Goal: Information Seeking & Learning: Learn about a topic

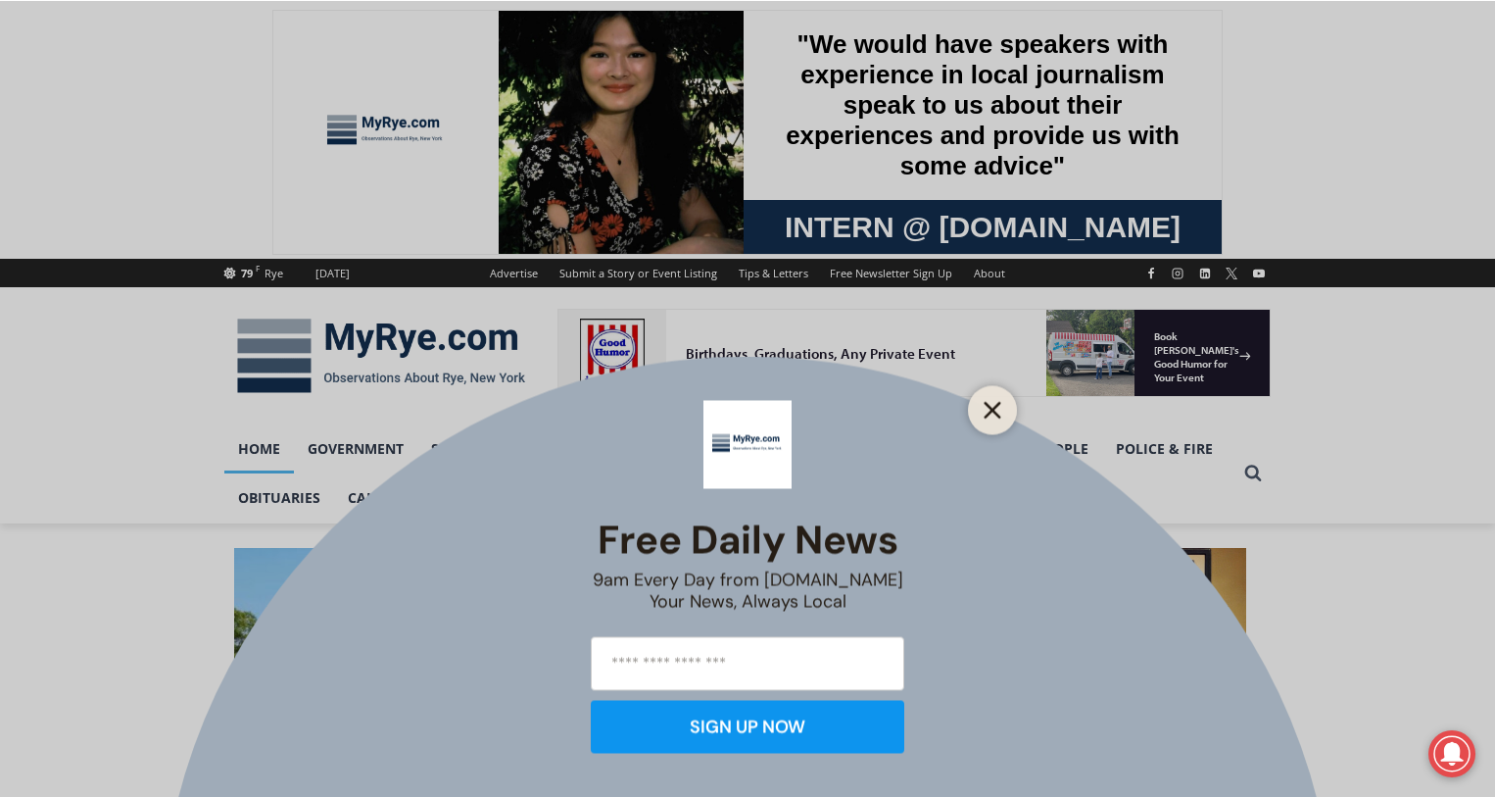
click at [998, 406] on icon "Close" at bounding box center [993, 410] width 18 height 18
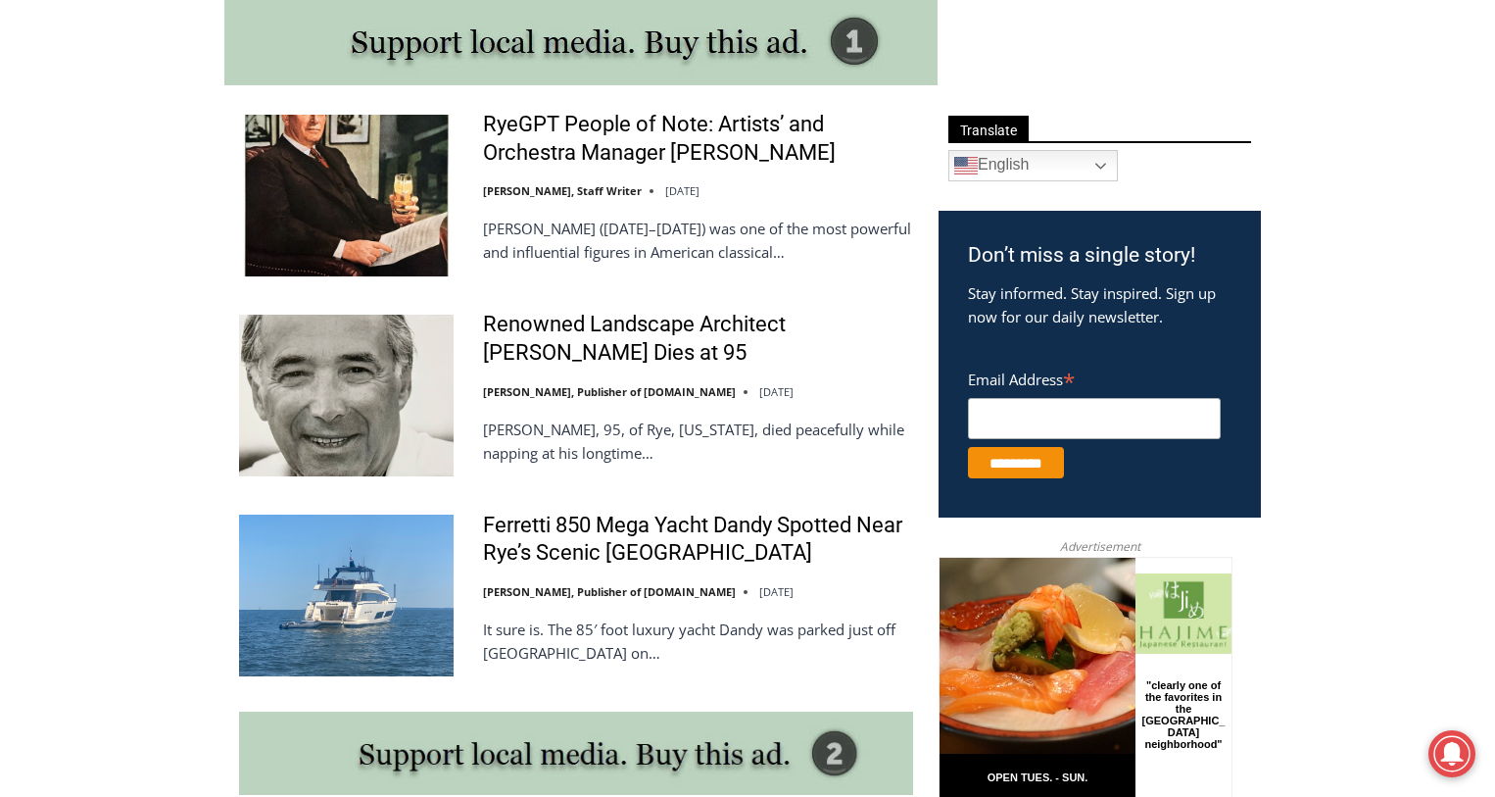
scroll to position [1078, 0]
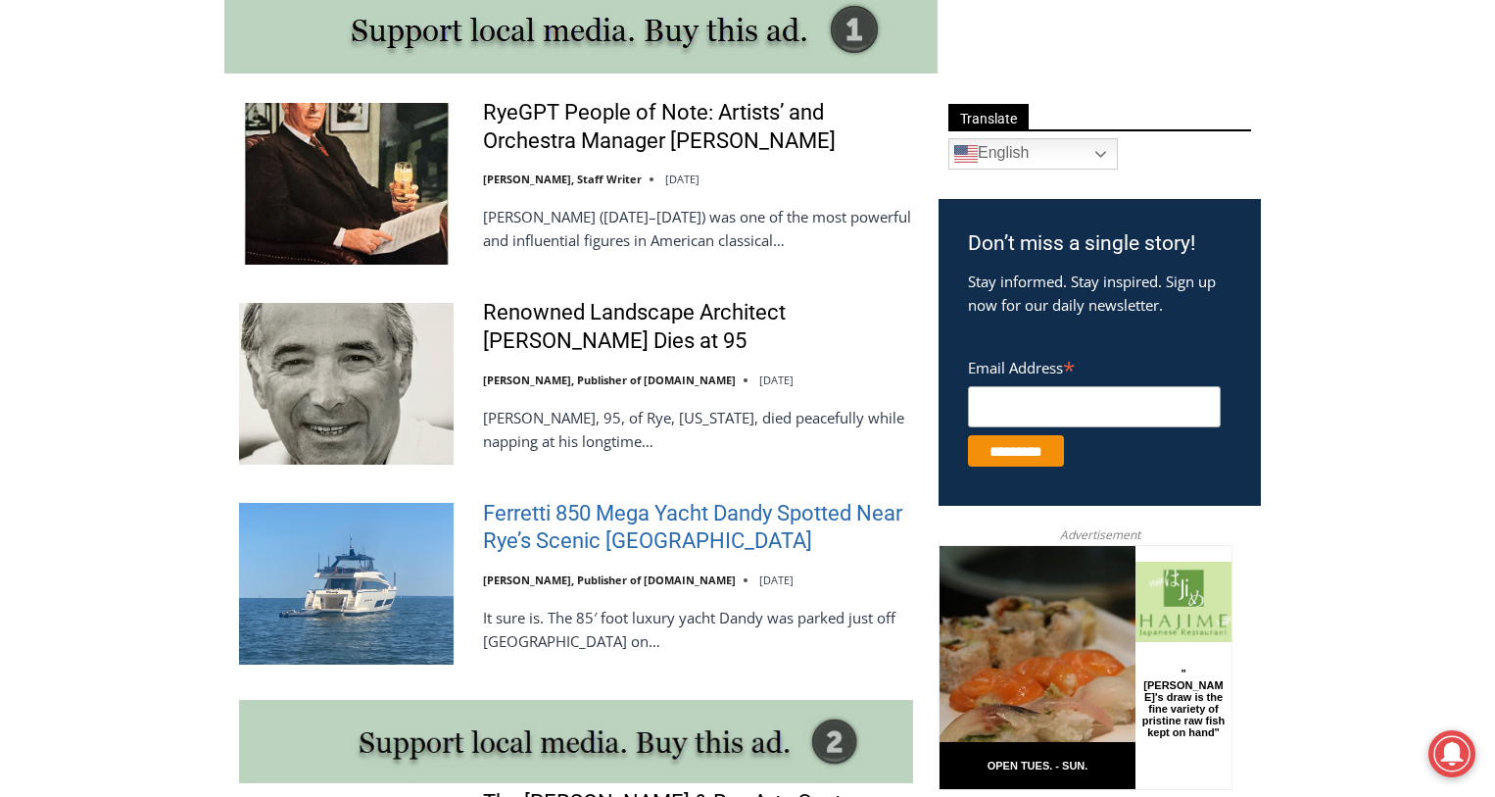
drag, startPoint x: 760, startPoint y: 528, endPoint x: 786, endPoint y: 531, distance: 25.6
click at [786, 531] on link "Ferretti 850 Mega Yacht Dandy Spotted Near Rye’s Scenic [GEOGRAPHIC_DATA]" at bounding box center [698, 528] width 430 height 56
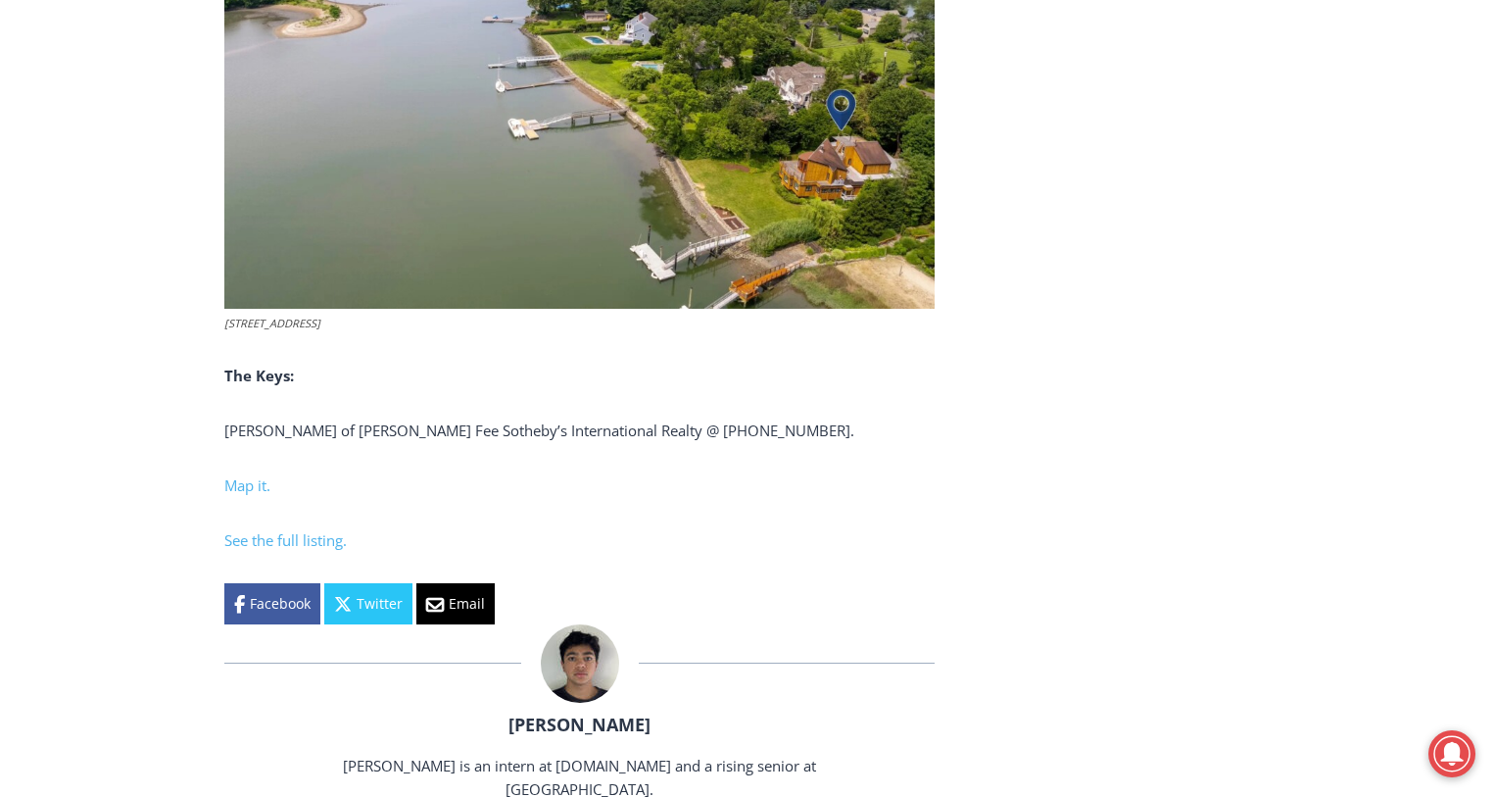
scroll to position [7741, 0]
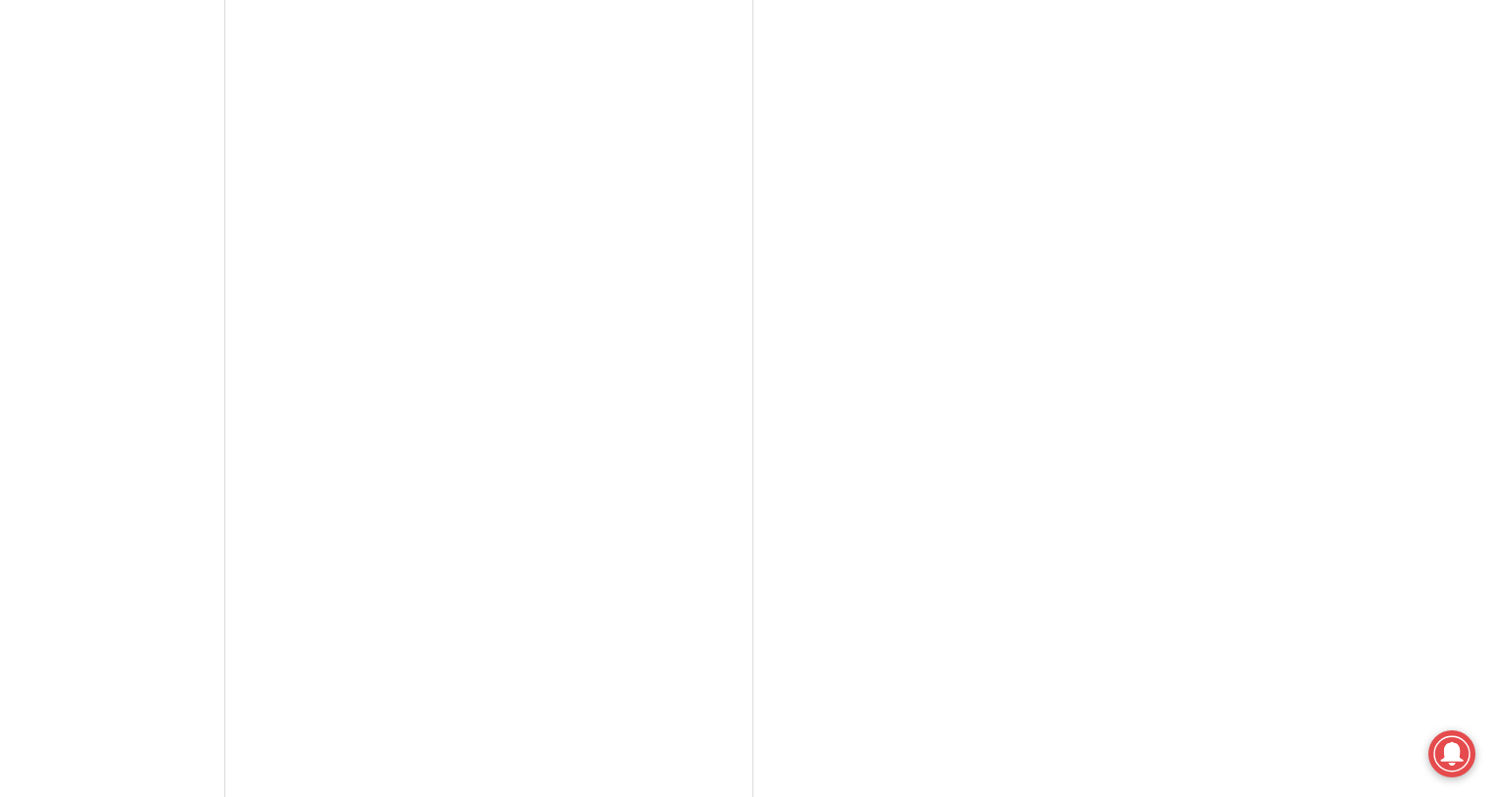
scroll to position [5095, 0]
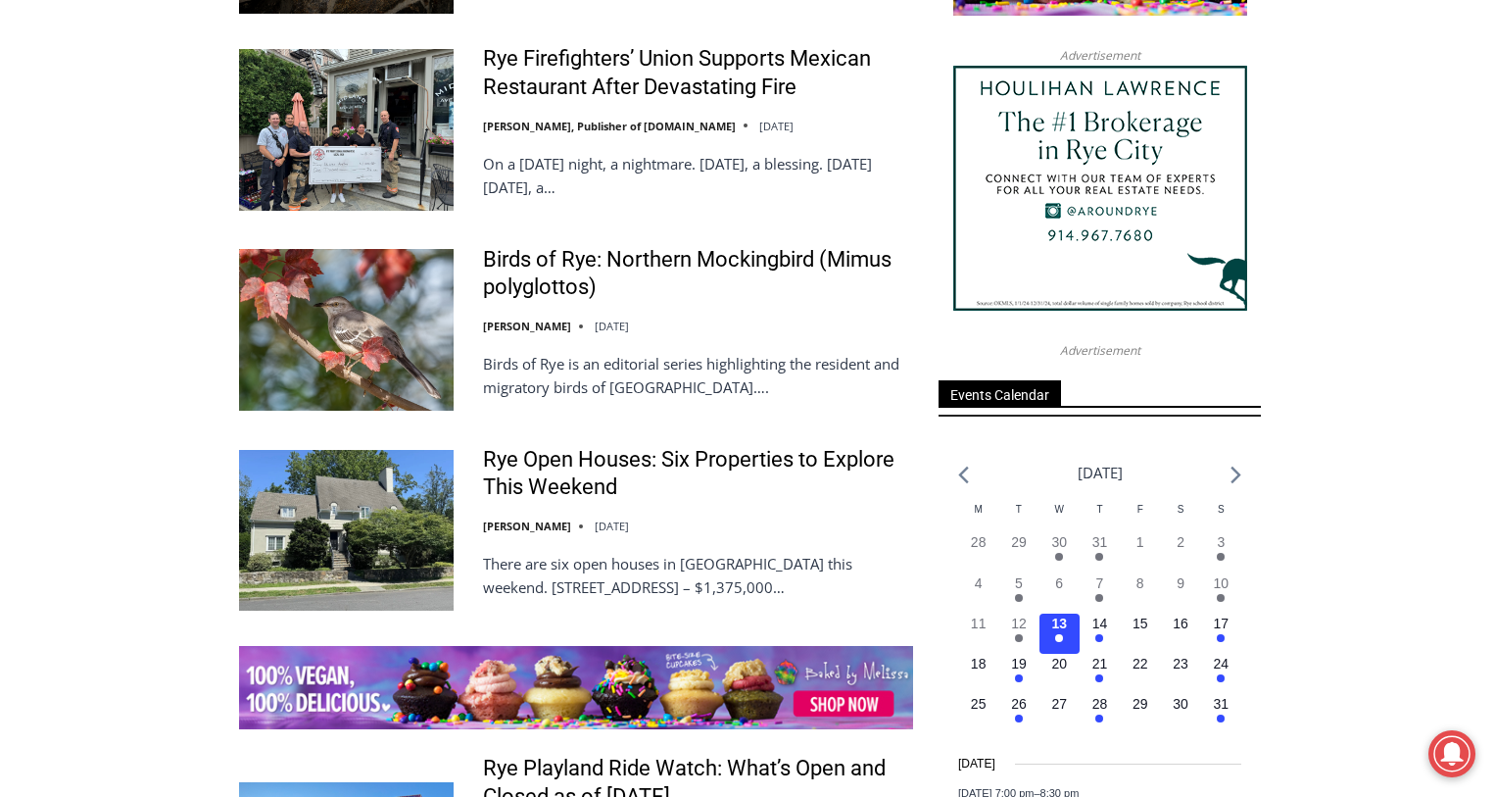
scroll to position [2450, 0]
